Goal: Find specific page/section: Find specific page/section

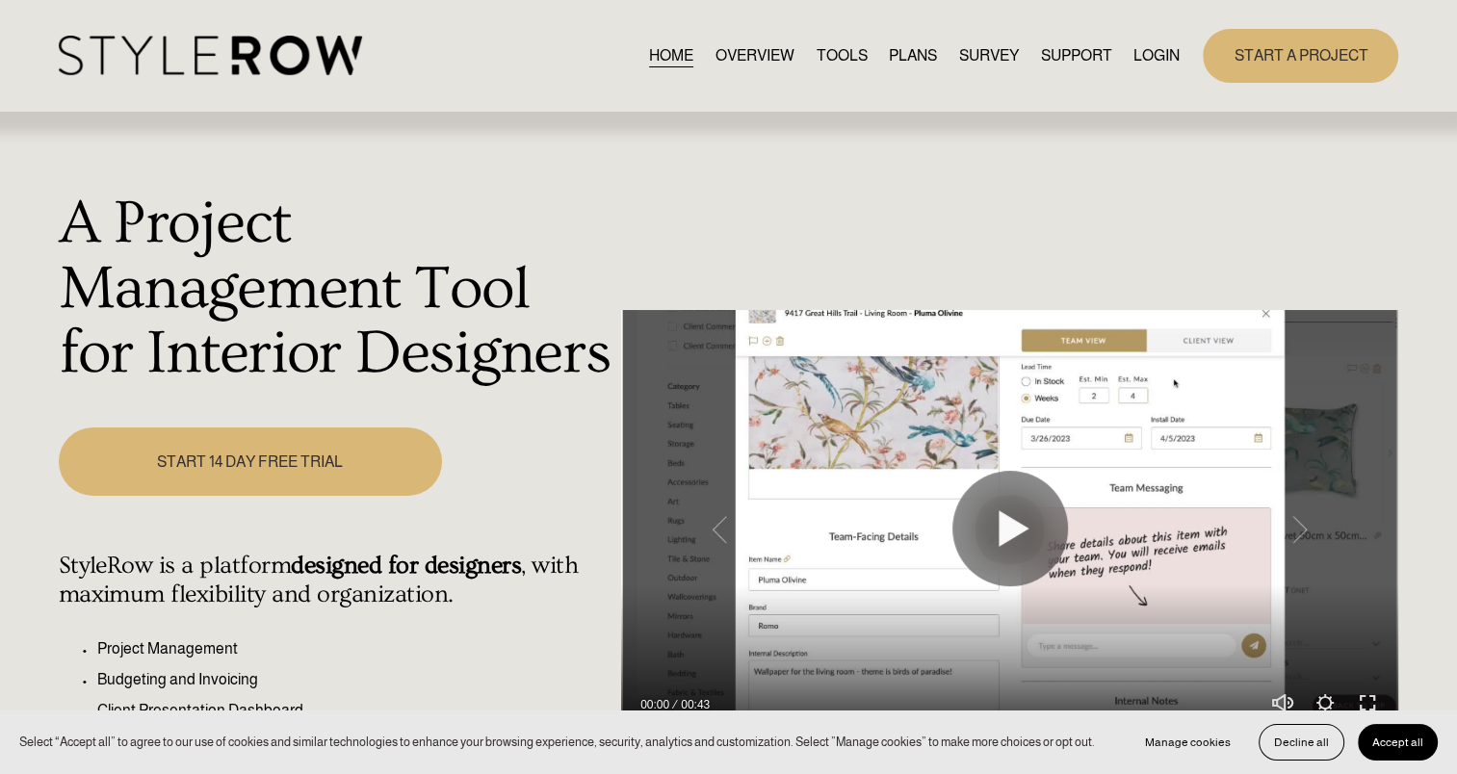
click at [1162, 61] on link "LOGIN" at bounding box center [1156, 55] width 46 height 26
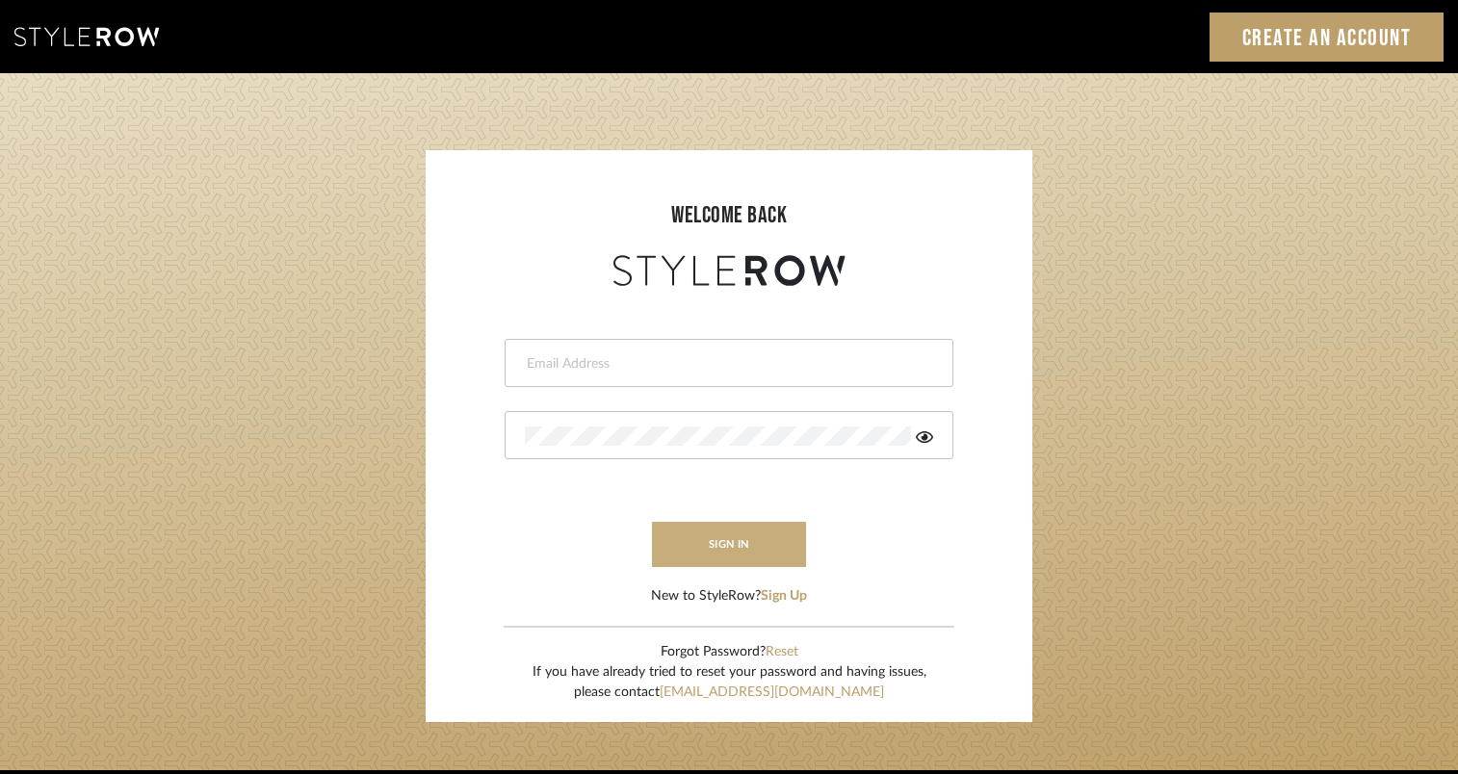
type input "[PERSON_NAME][EMAIL_ADDRESS][PERSON_NAME][DOMAIN_NAME]"
click at [705, 546] on button "sign in" at bounding box center [729, 544] width 154 height 45
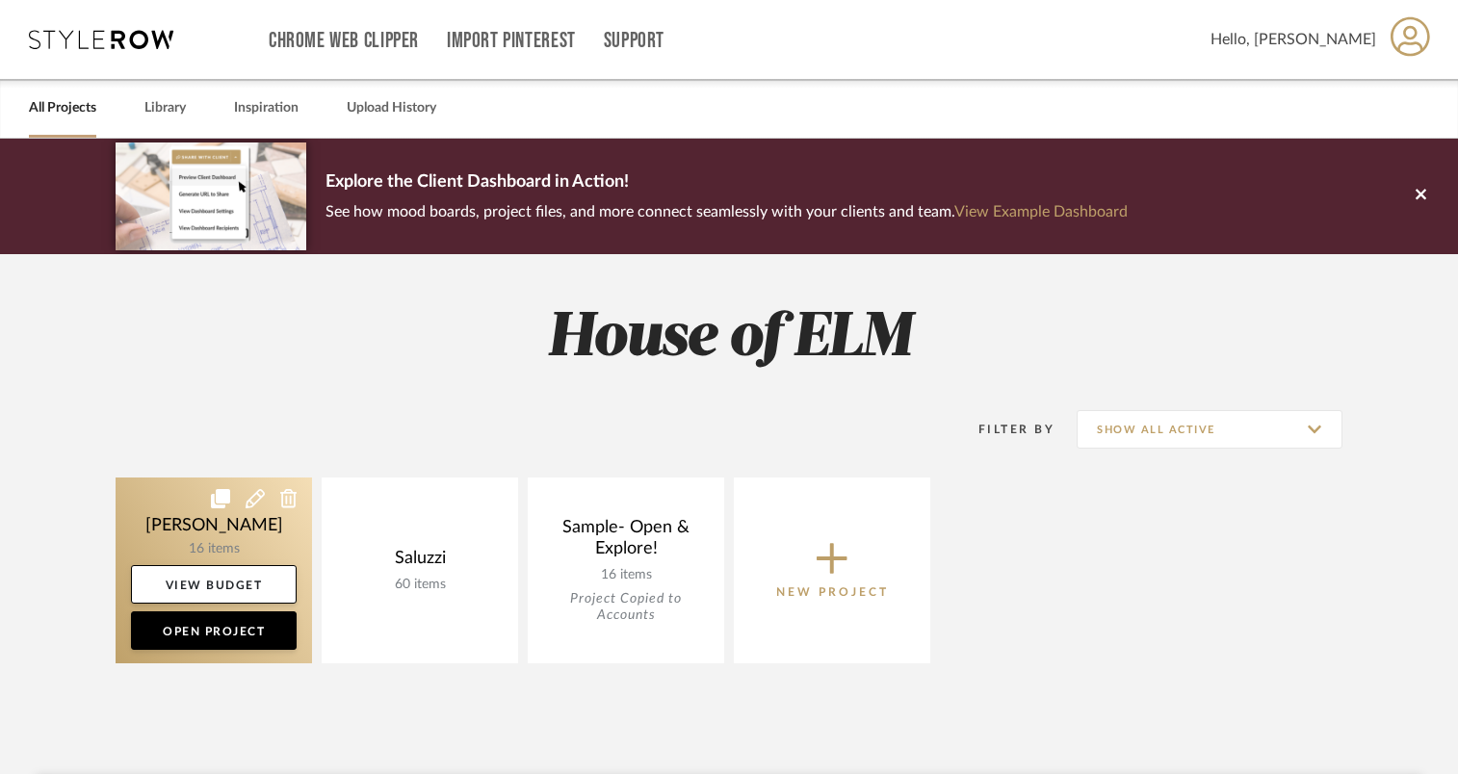
click at [202, 555] on link at bounding box center [214, 570] width 196 height 186
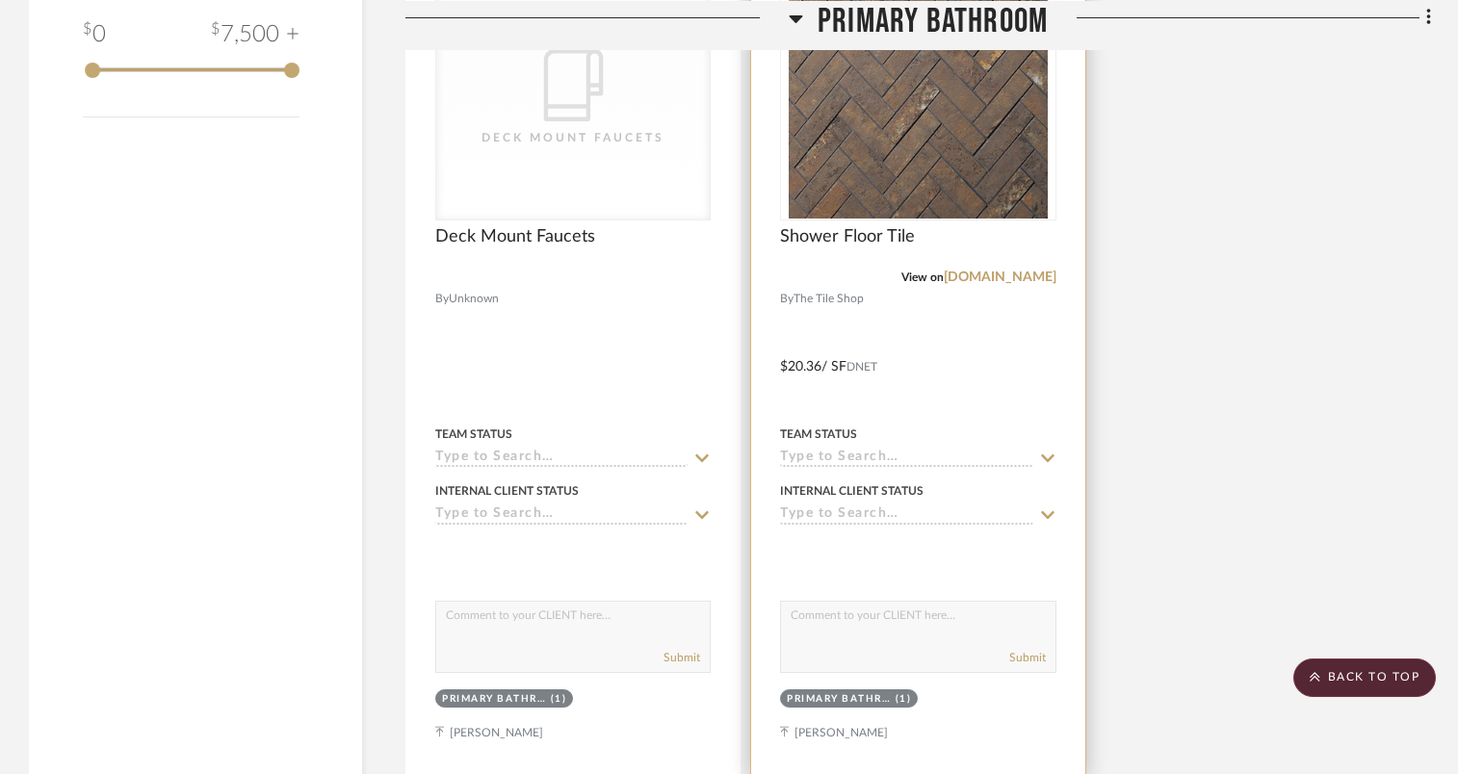
scroll to position [2638, 0]
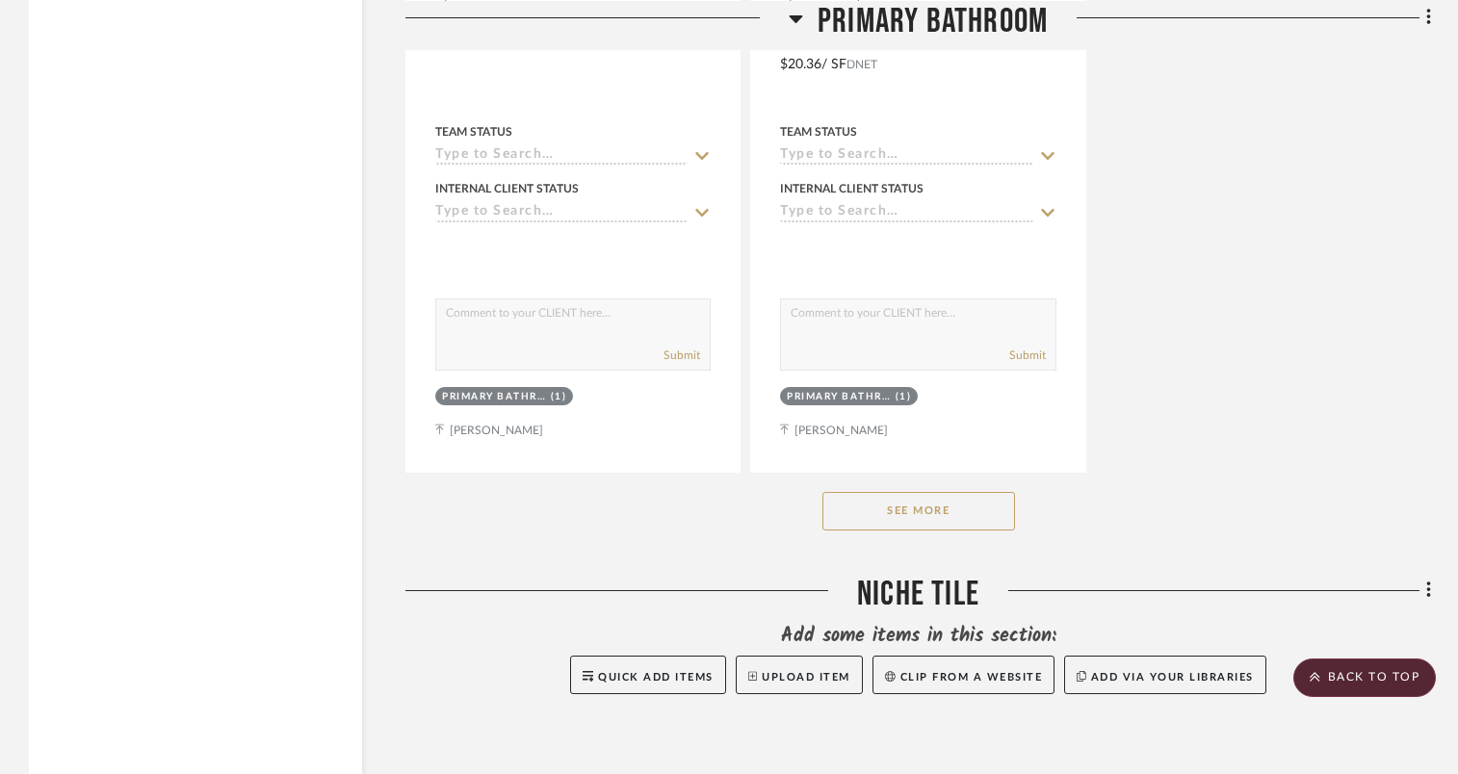
click at [955, 513] on button "See More" at bounding box center [918, 511] width 193 height 39
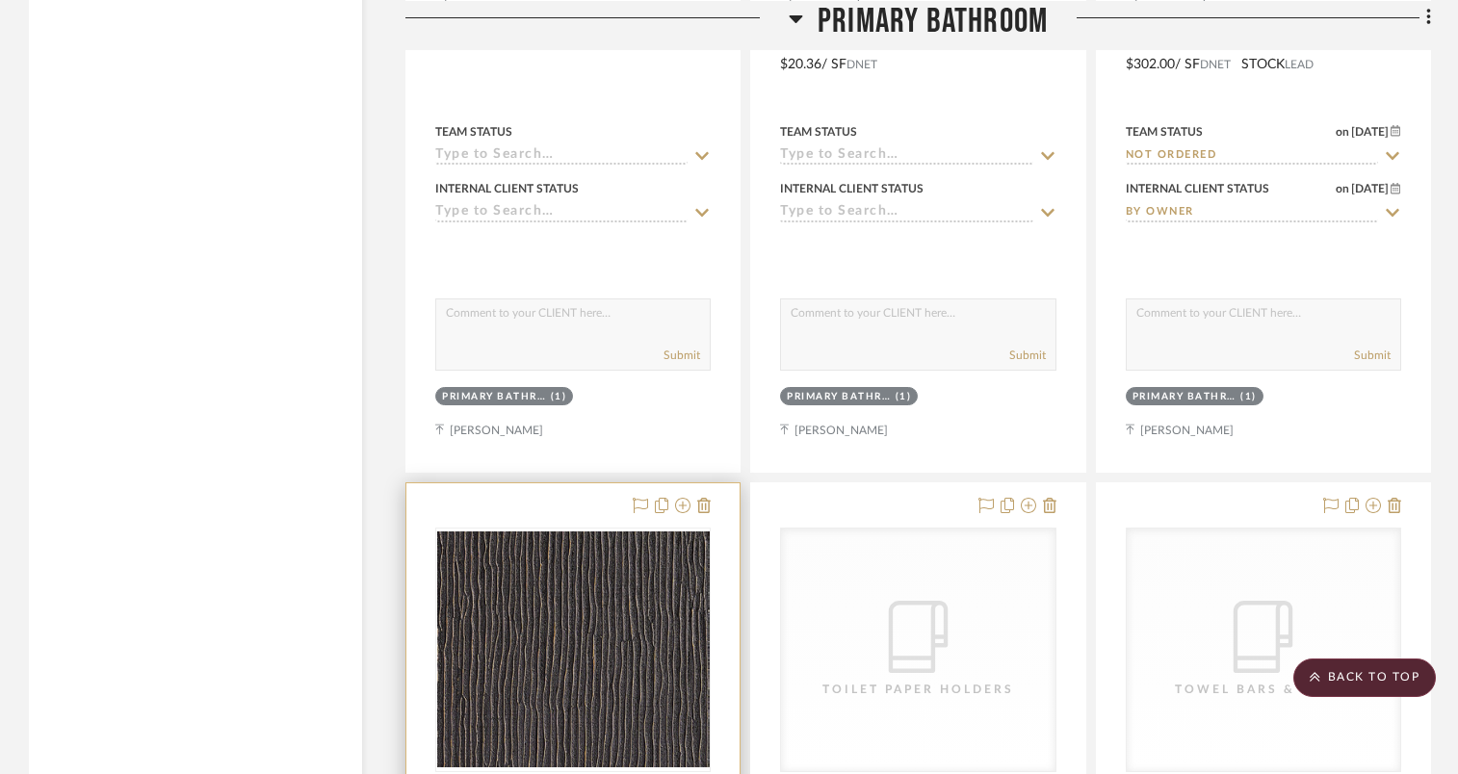
click at [542, 609] on div at bounding box center [572, 650] width 275 height 245
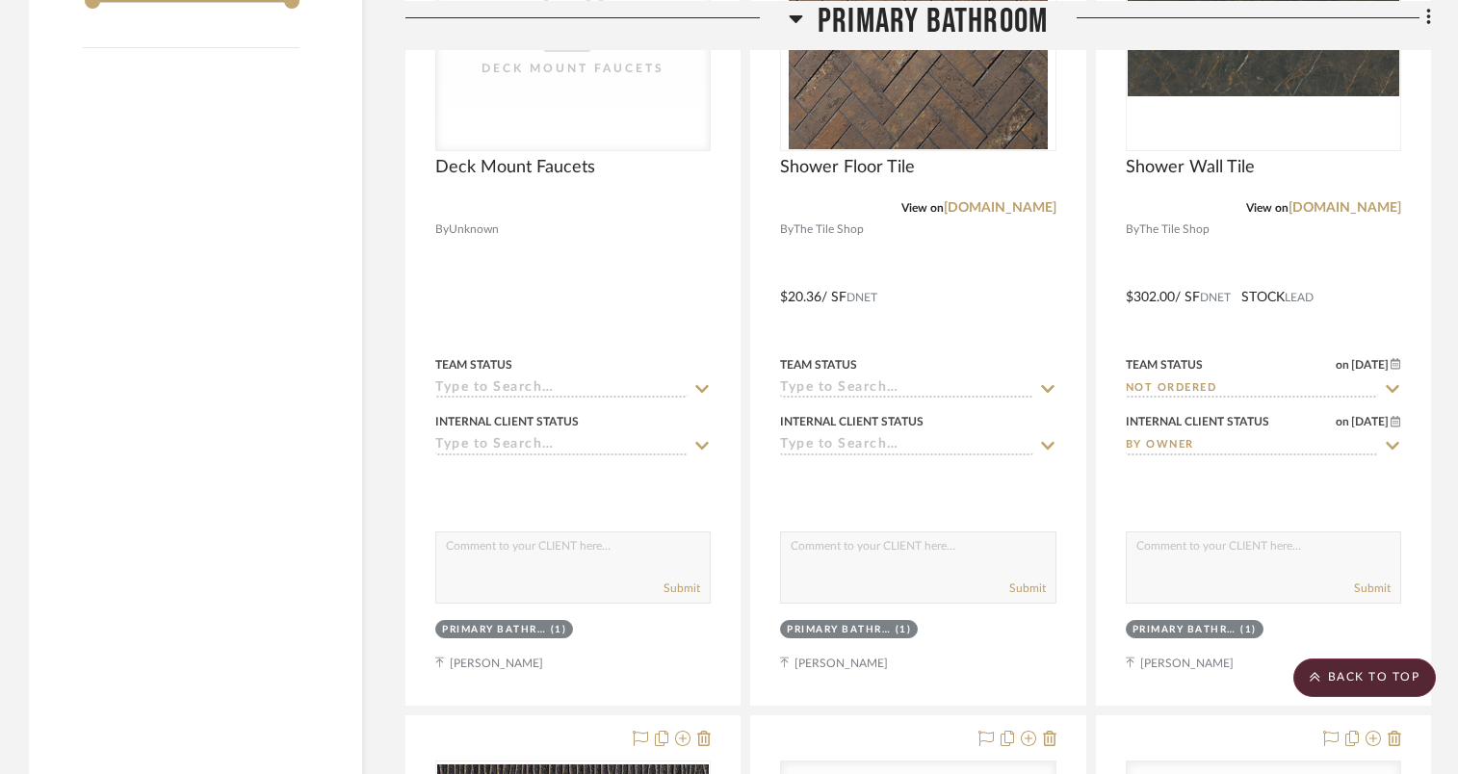
scroll to position [2253, 0]
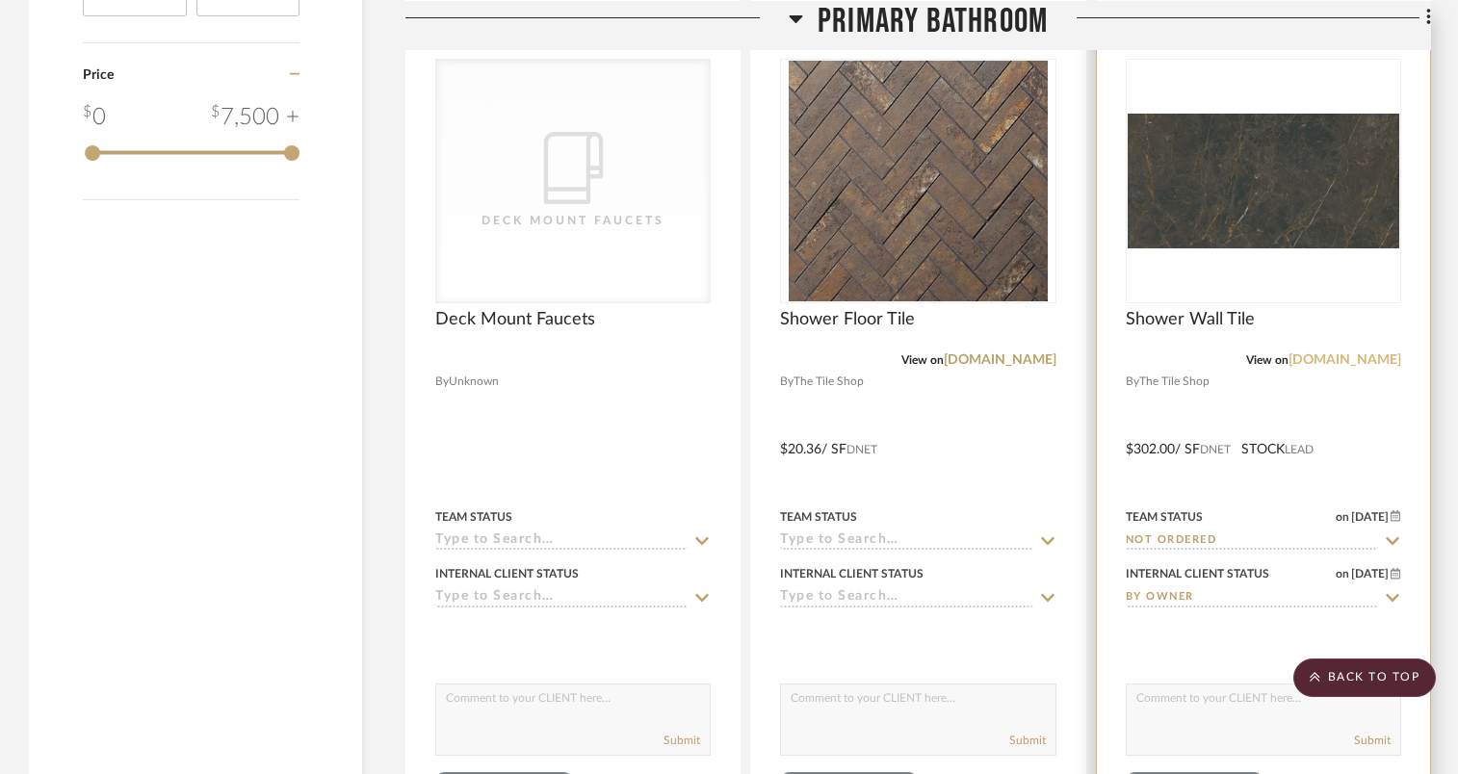
click at [1361, 362] on link "tileshop.com" at bounding box center [1344, 359] width 113 height 13
